Goal: Task Accomplishment & Management: Complete application form

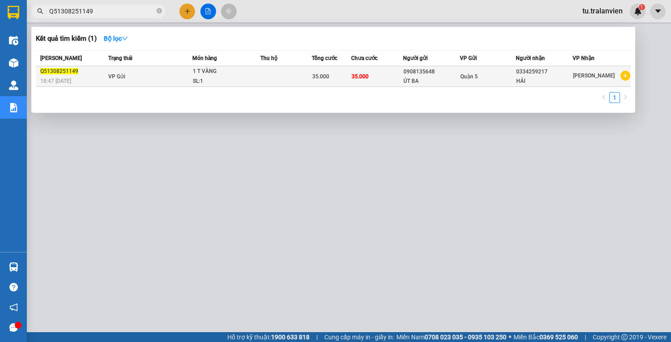
type input "Q51308251149"
click at [271, 80] on td at bounding box center [285, 76] width 51 height 21
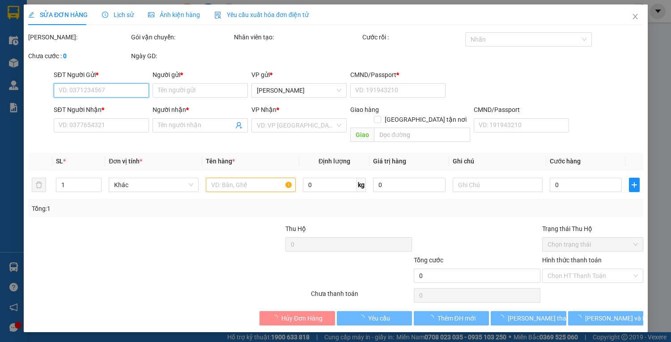
type input "0908135648"
type input "ÚT BA"
type input "1"
type input "0334259217"
type input "HẢI"
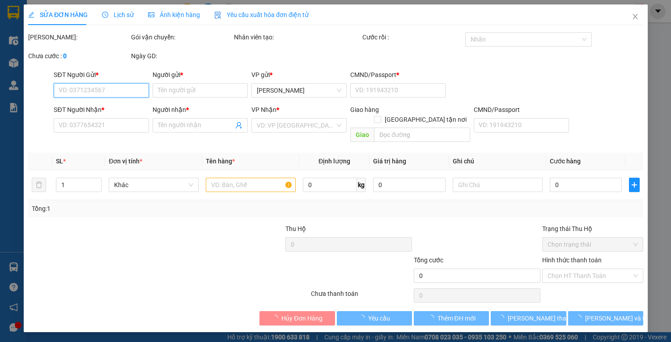
type input "35.000"
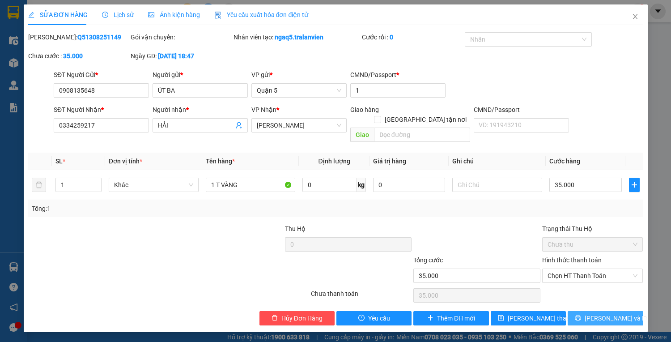
click at [599, 314] on button "[PERSON_NAME] và In" at bounding box center [604, 318] width 75 height 14
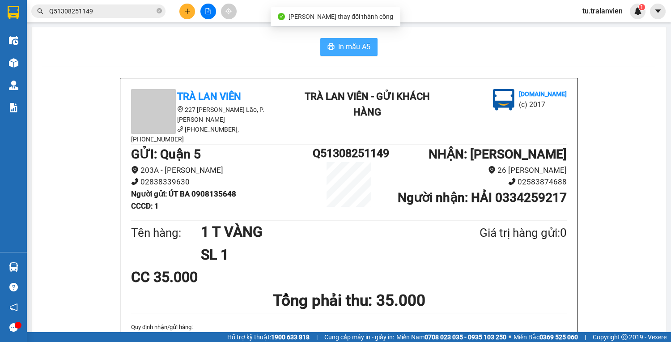
click at [356, 55] on button "In mẫu A5" at bounding box center [348, 47] width 57 height 18
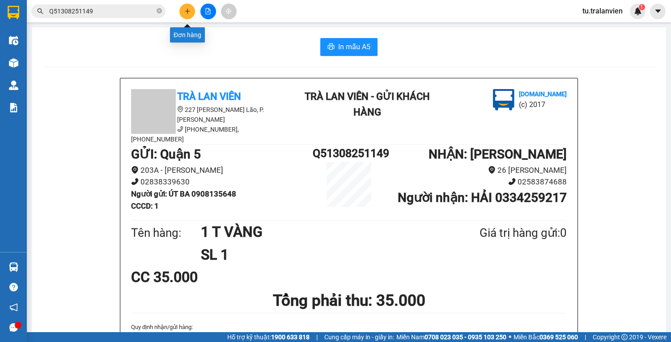
click at [184, 15] on button at bounding box center [187, 12] width 16 height 16
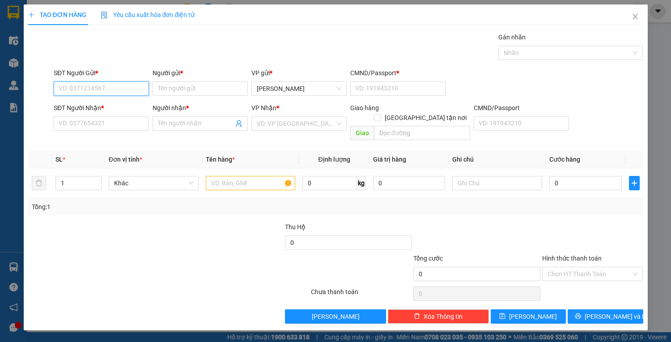
click at [129, 86] on input "SĐT Người Gửi *" at bounding box center [101, 88] width 95 height 14
type input "0382797955"
click at [187, 88] on input "Người gửi *" at bounding box center [199, 88] width 95 height 14
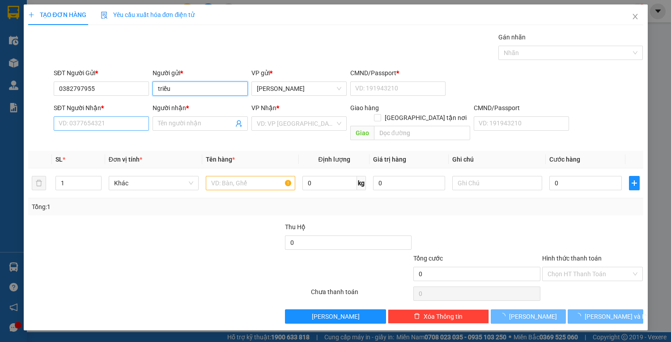
type input "triều"
click at [135, 123] on input "SĐT Người Nhận *" at bounding box center [101, 123] width 95 height 14
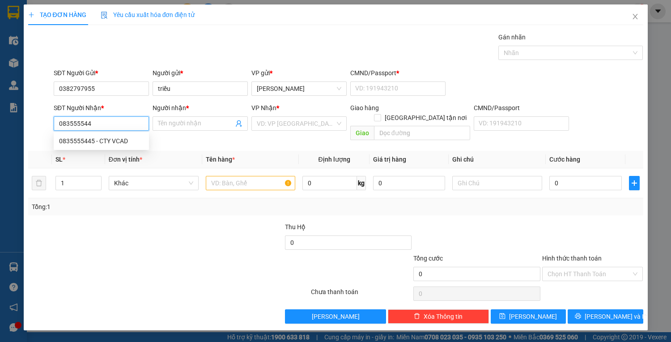
type input "0835555445"
click at [131, 135] on div "0835555445 - CTY VCAD" at bounding box center [101, 141] width 95 height 14
type input "CTY VCAD"
type input "225929885"
type input "0835555445"
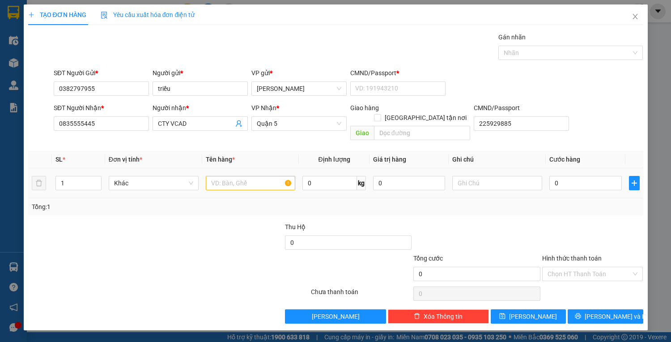
click at [252, 182] on td at bounding box center [250, 183] width 97 height 30
click at [252, 180] on div at bounding box center [251, 183] width 90 height 18
click at [249, 176] on input "text" at bounding box center [251, 183] width 90 height 14
type input "1 t vàng"
click at [396, 72] on b "*" at bounding box center [397, 72] width 3 height 7
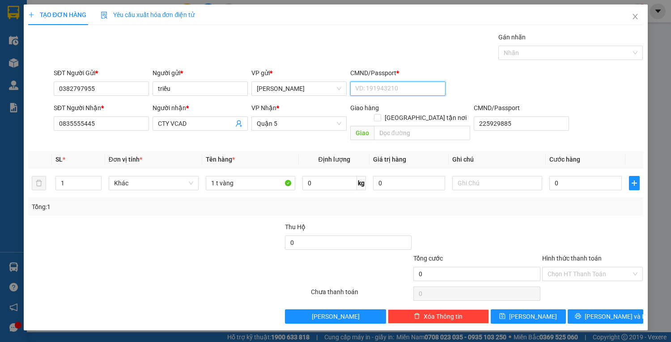
click at [395, 81] on input "CMND/Passport *" at bounding box center [397, 88] width 95 height 14
click at [398, 85] on input "CMND/Passport *" at bounding box center [397, 88] width 95 height 14
type input "1"
click at [588, 176] on input "0" at bounding box center [585, 183] width 72 height 14
type input "3"
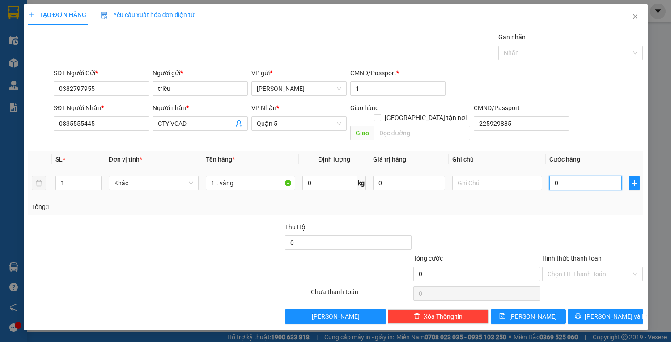
type input "3"
type input "30"
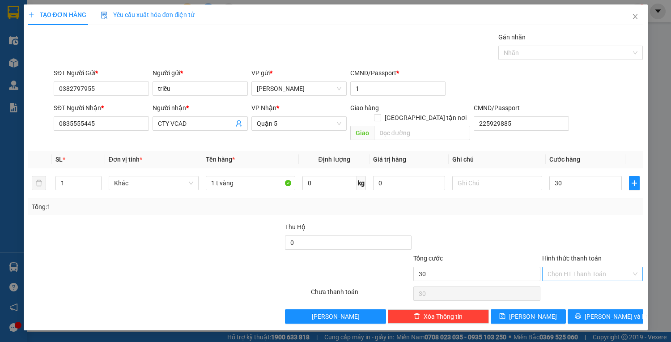
type input "30.000"
click at [606, 268] on input "Hình thức thanh toán" at bounding box center [589, 273] width 84 height 13
click at [603, 279] on div "Tại văn phòng" at bounding box center [592, 281] width 90 height 10
type input "0"
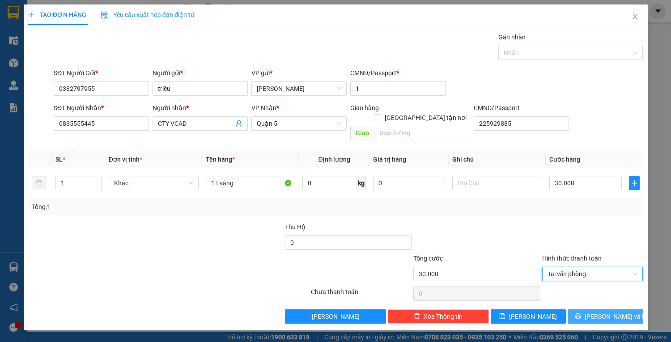
click at [612, 311] on span "[PERSON_NAME] và In" at bounding box center [615, 316] width 63 height 10
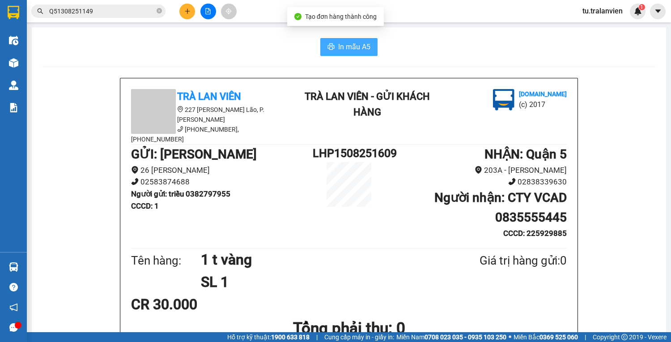
click at [340, 54] on button "In mẫu A5" at bounding box center [348, 47] width 57 height 18
